Goal: Task Accomplishment & Management: Use online tool/utility

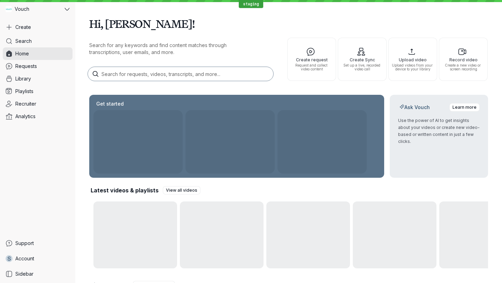
click at [28, 34] on div "Create Search Home Requests Library Playlists Recruiter Analytics Support S Acc…" at bounding box center [38, 150] width 70 height 259
click at [27, 30] on span "Create" at bounding box center [23, 27] width 16 height 7
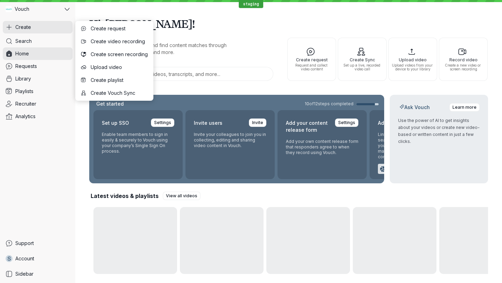
click at [205, 45] on p "Search for any keywords and find content matches through transcriptions, user e…" at bounding box center [172, 49] width 167 height 14
